Goal: Complete application form

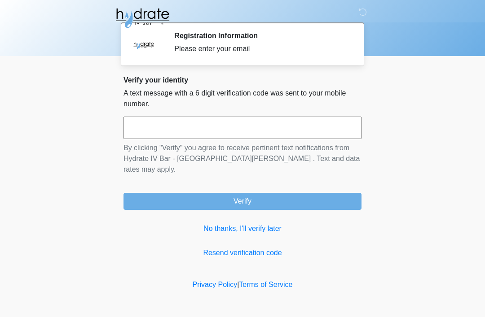
click at [224, 125] on input "text" at bounding box center [242, 128] width 238 height 22
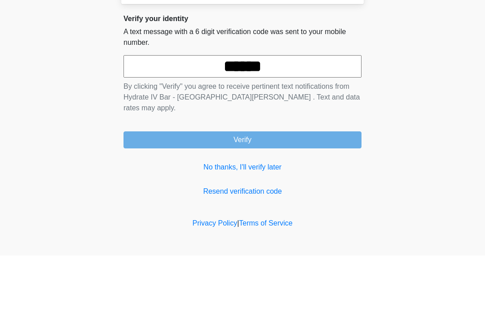
type input "******"
click at [278, 193] on button "Verify" at bounding box center [242, 201] width 238 height 17
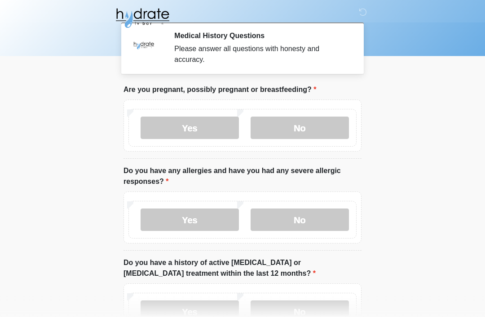
click at [312, 121] on label "No" at bounding box center [300, 128] width 98 height 22
click at [308, 223] on label "No" at bounding box center [300, 220] width 98 height 22
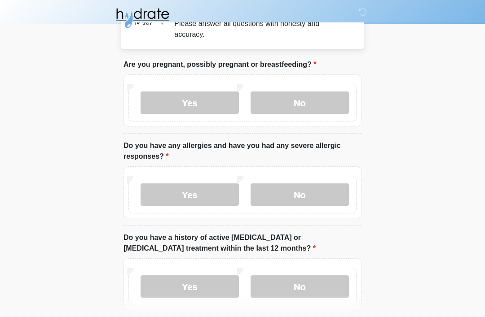
scroll to position [32, 0]
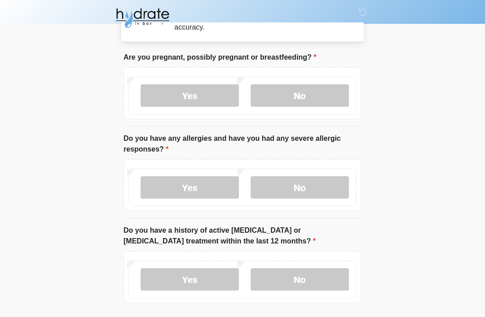
click at [312, 280] on label "No" at bounding box center [300, 279] width 98 height 22
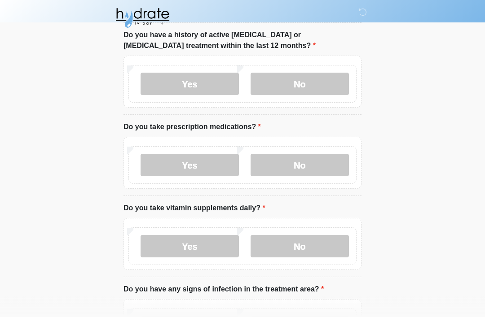
scroll to position [228, 0]
click at [322, 159] on label "No" at bounding box center [300, 165] width 98 height 22
click at [219, 242] on label "Yes" at bounding box center [190, 246] width 98 height 22
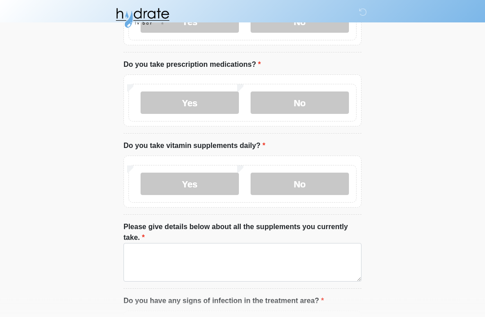
scroll to position [291, 0]
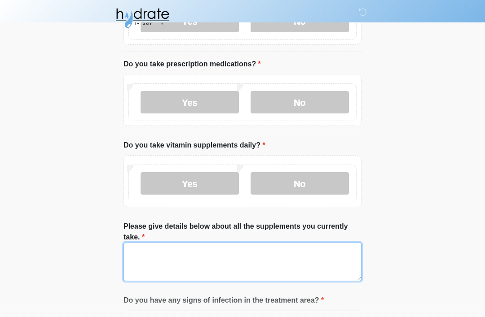
click at [257, 252] on textarea "Please give details below about all the supplements you currently take." at bounding box center [242, 262] width 238 height 39
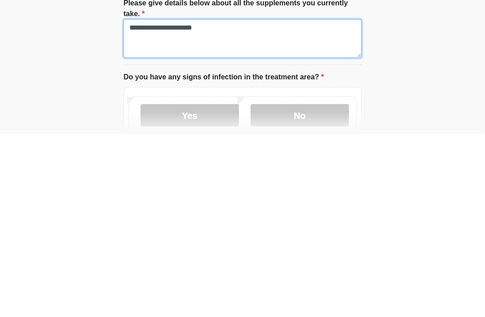
scroll to position [355, 0]
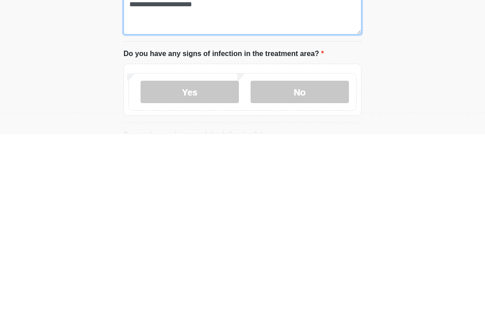
type textarea "**********"
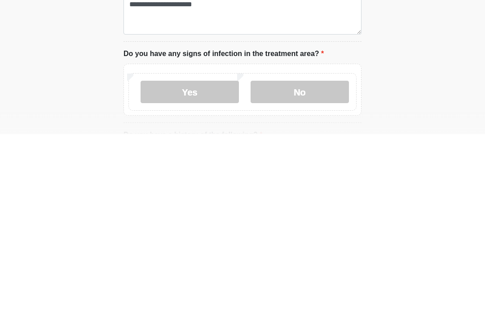
click at [300, 264] on label "No" at bounding box center [300, 275] width 98 height 22
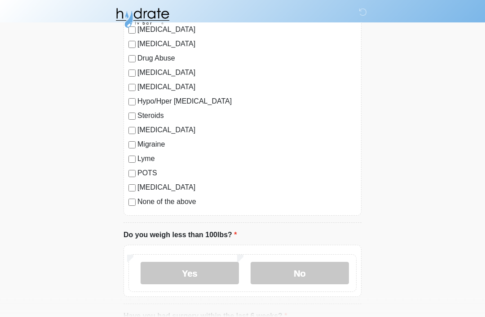
scroll to position [963, 0]
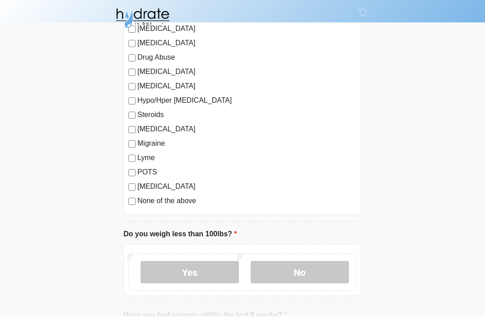
click at [176, 199] on label "None of the above" at bounding box center [246, 201] width 219 height 11
click at [313, 267] on label "No" at bounding box center [300, 272] width 98 height 22
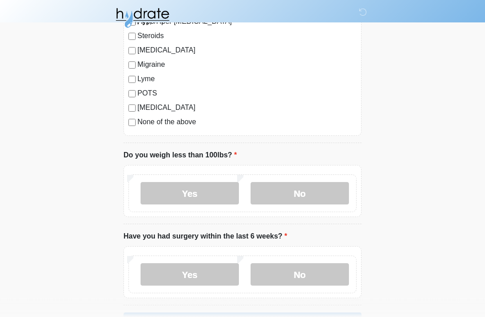
scroll to position [1072, 0]
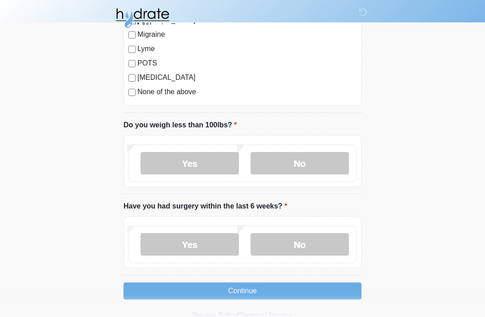
click at [312, 235] on label "No" at bounding box center [300, 244] width 98 height 22
click at [288, 283] on button "Continue" at bounding box center [242, 291] width 238 height 17
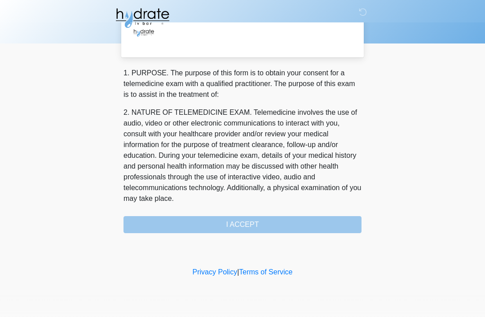
scroll to position [0, 0]
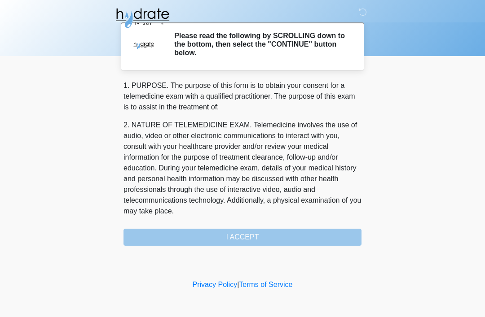
click at [272, 234] on div "1. PURPOSE. The purpose of this form is to obtain your consent for a telemedici…" at bounding box center [242, 163] width 238 height 166
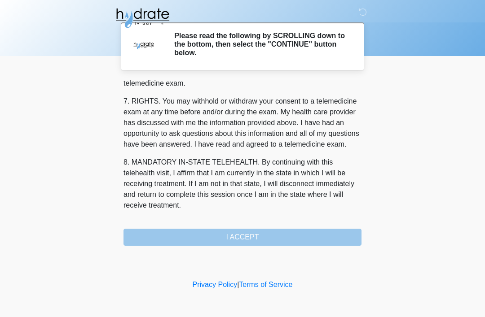
scroll to position [394, 0]
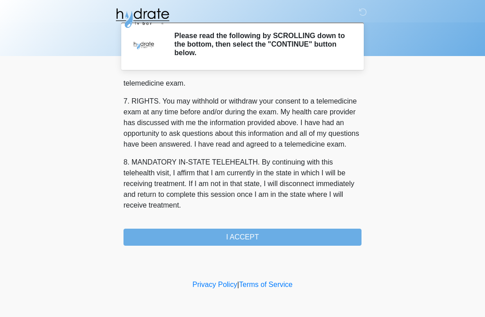
click at [263, 232] on button "I ACCEPT" at bounding box center [242, 237] width 238 height 17
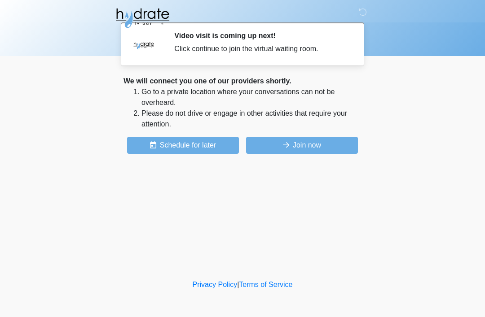
click at [308, 141] on button "Join now" at bounding box center [302, 145] width 112 height 17
